Goal: Find specific page/section: Find specific page/section

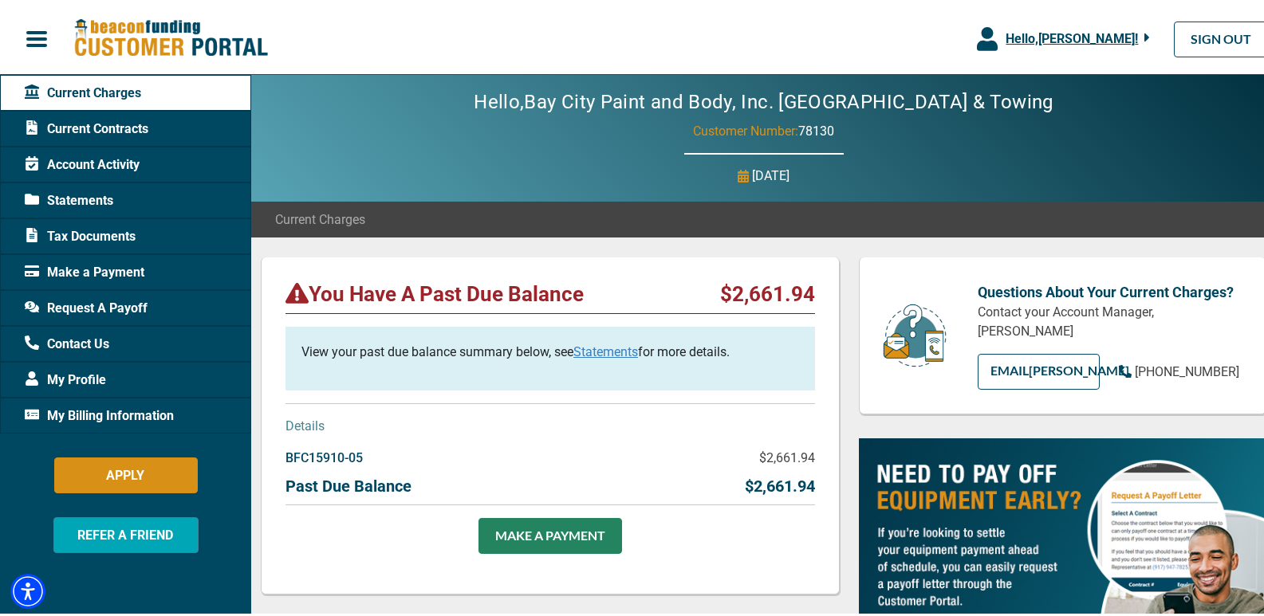
click at [37, 43] on span "button" at bounding box center [37, 36] width 24 height 24
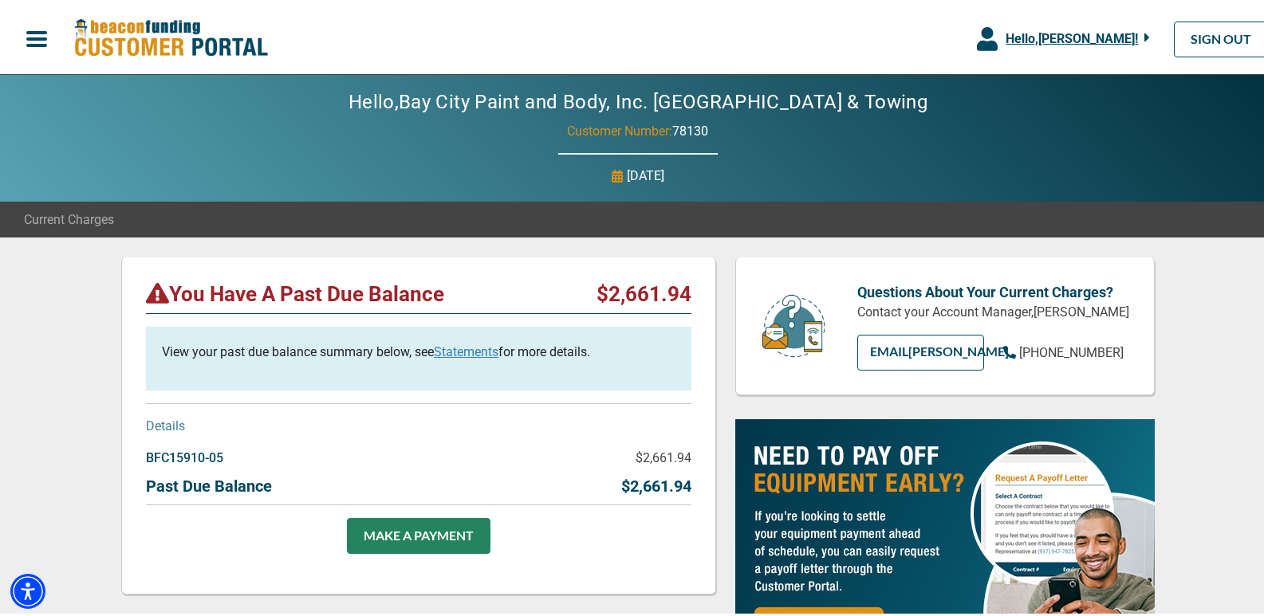
click at [37, 43] on span "button" at bounding box center [37, 36] width 24 height 24
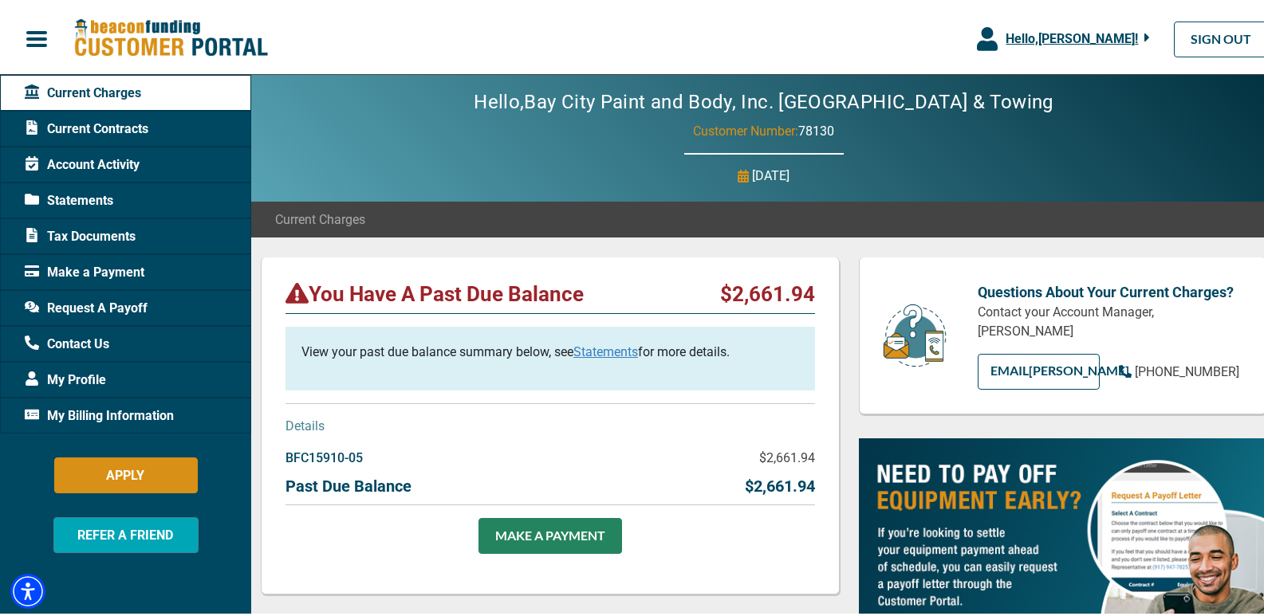
click at [126, 158] on span "Account Activity" at bounding box center [82, 161] width 115 height 19
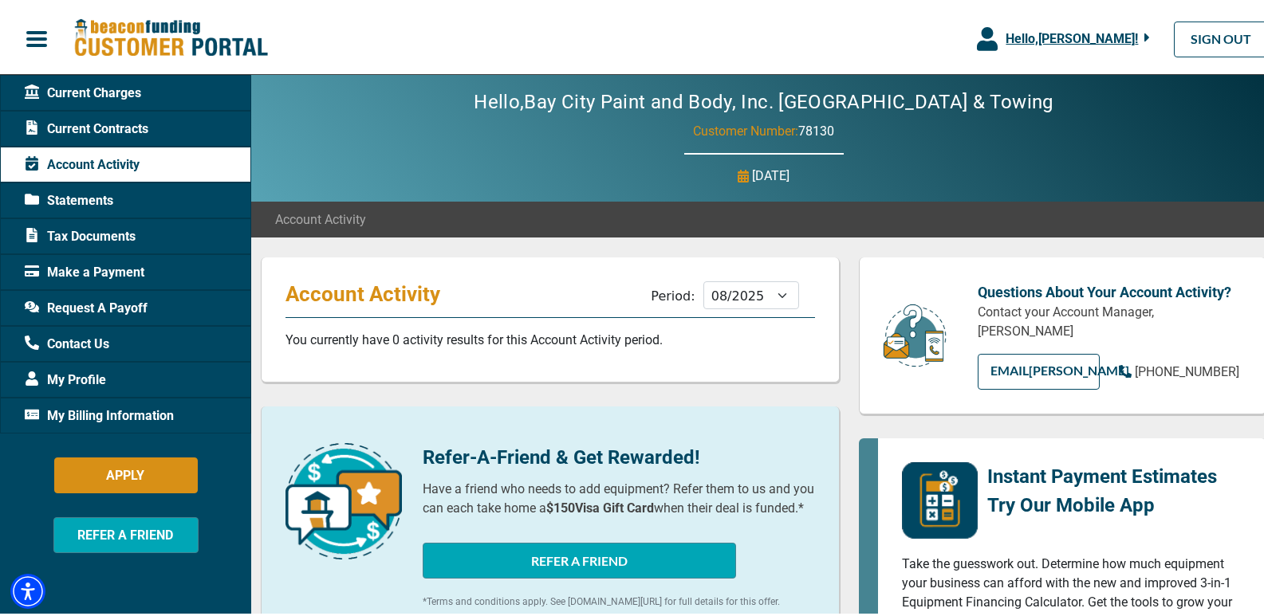
click at [106, 204] on span "Statements" at bounding box center [69, 197] width 88 height 19
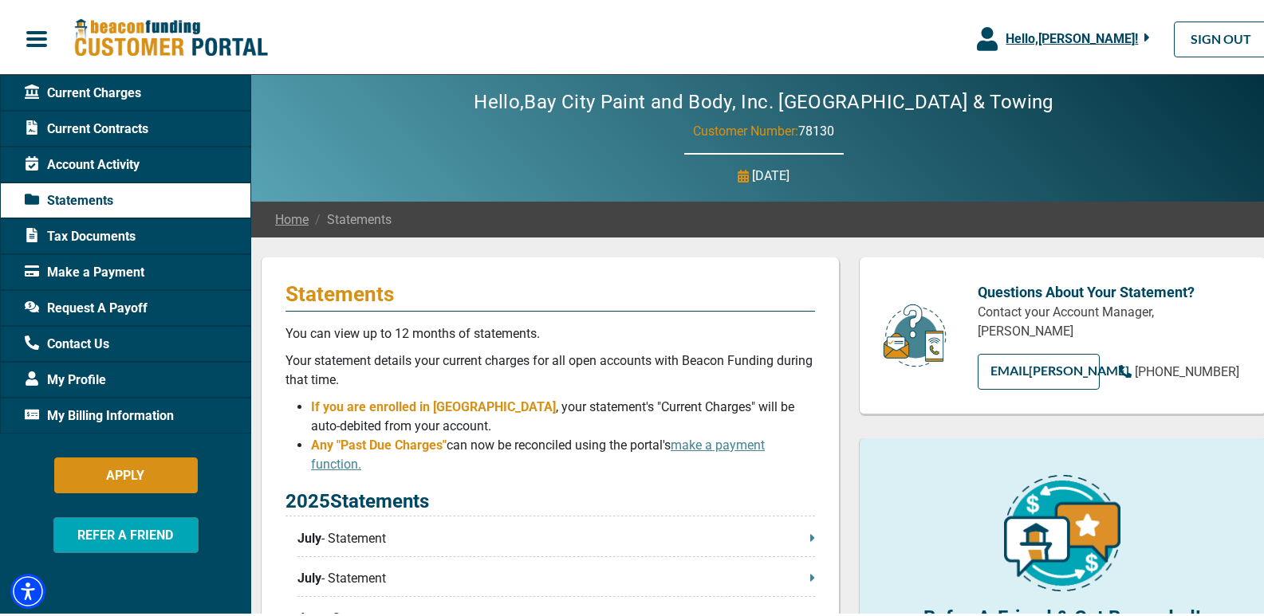
click at [157, 408] on span "My Billing Information" at bounding box center [99, 412] width 149 height 19
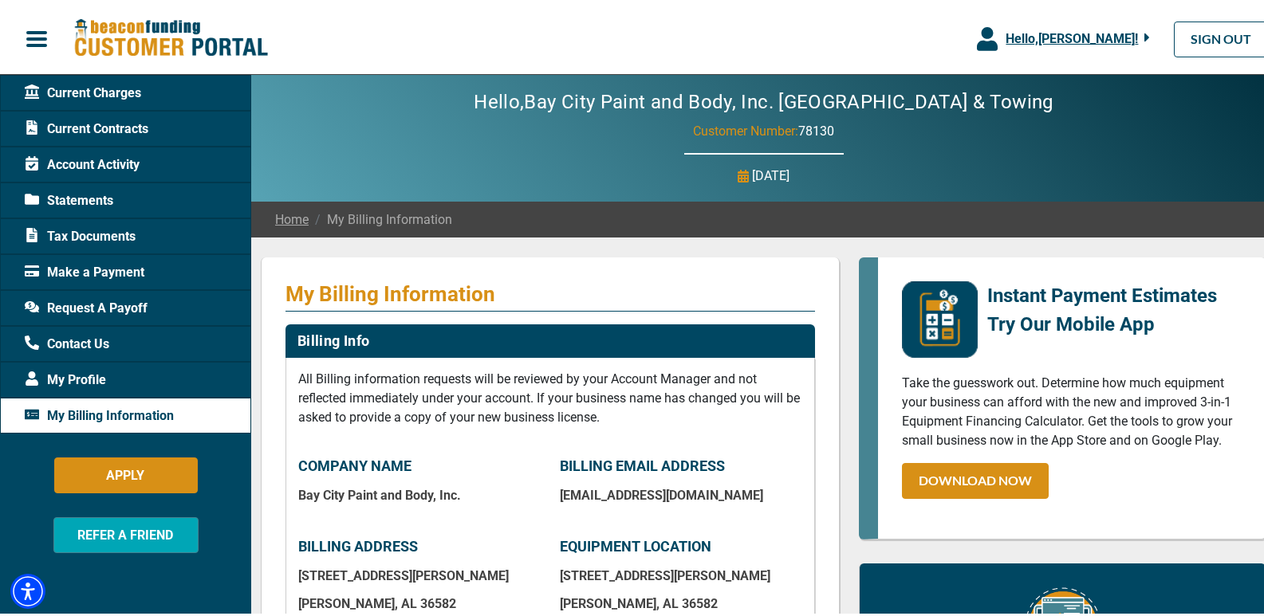
click at [136, 124] on span "Current Contracts" at bounding box center [87, 125] width 124 height 19
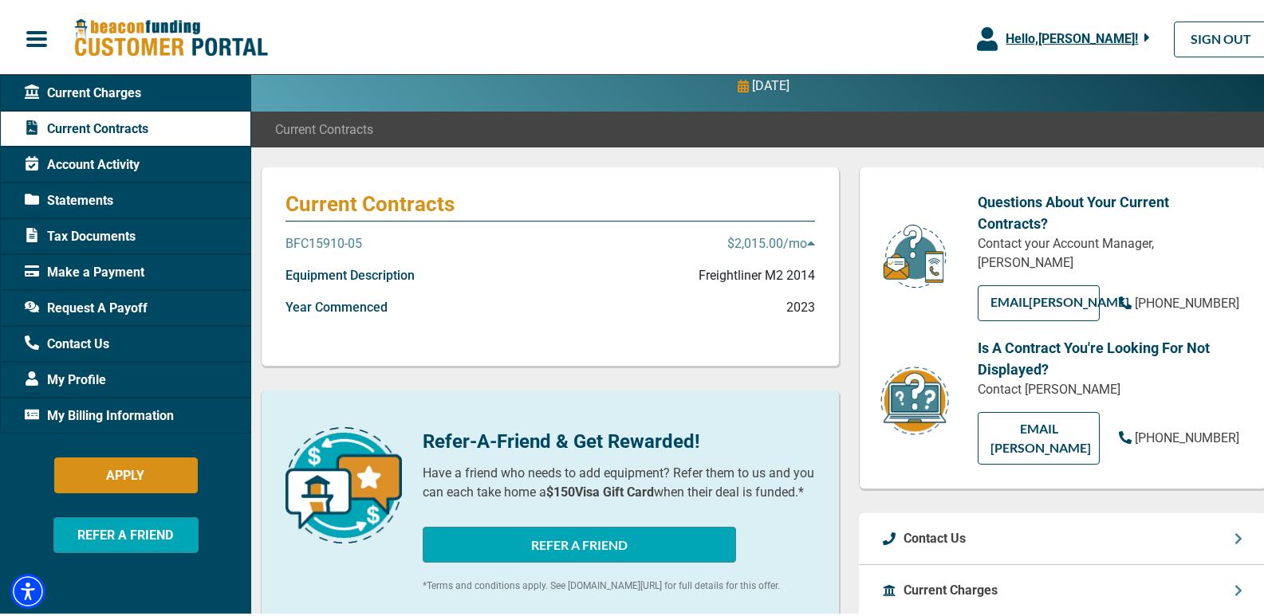
scroll to position [91, 0]
